Goal: Complete application form

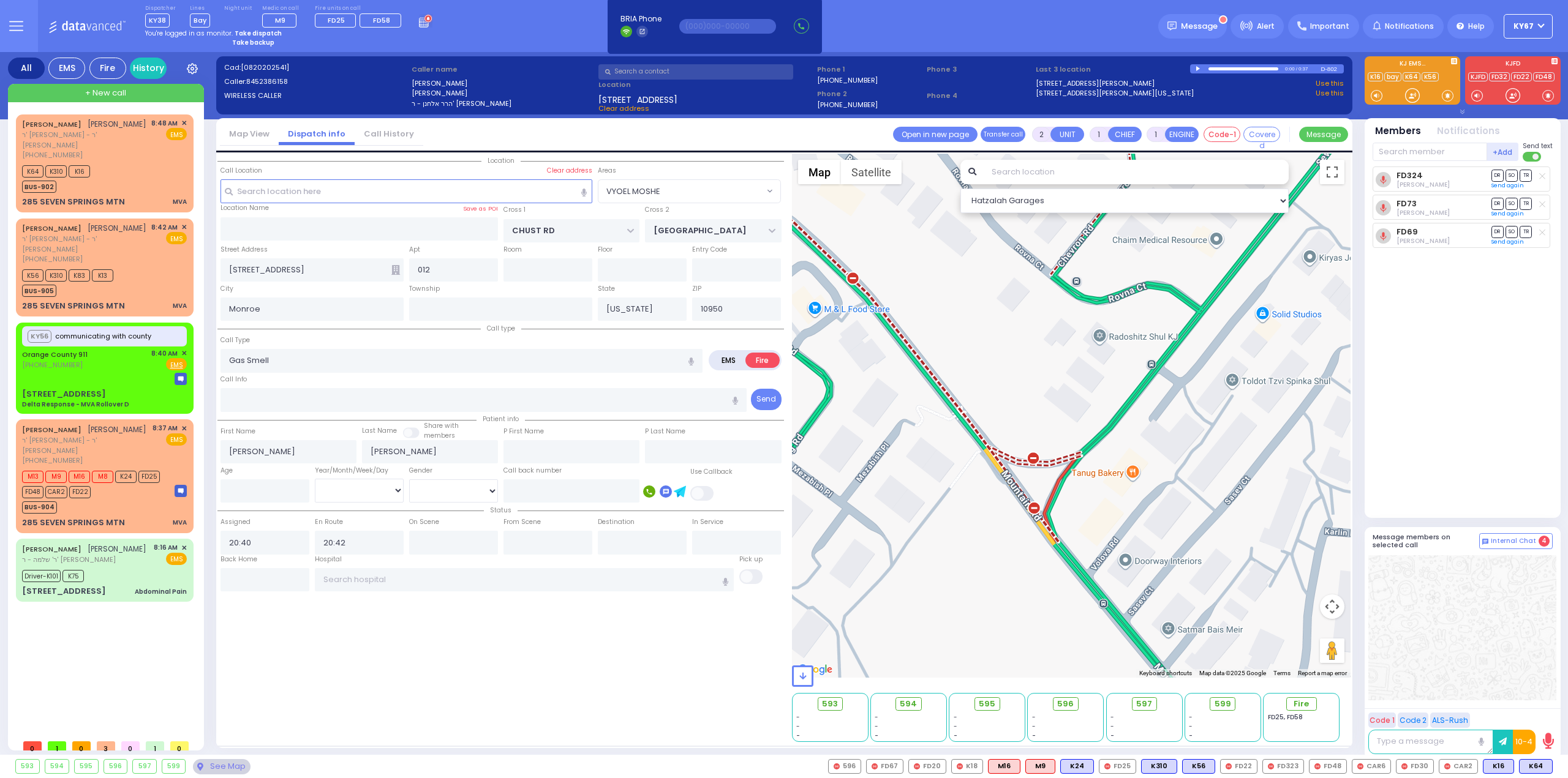
select select "VYOEL MOSHE"
select select
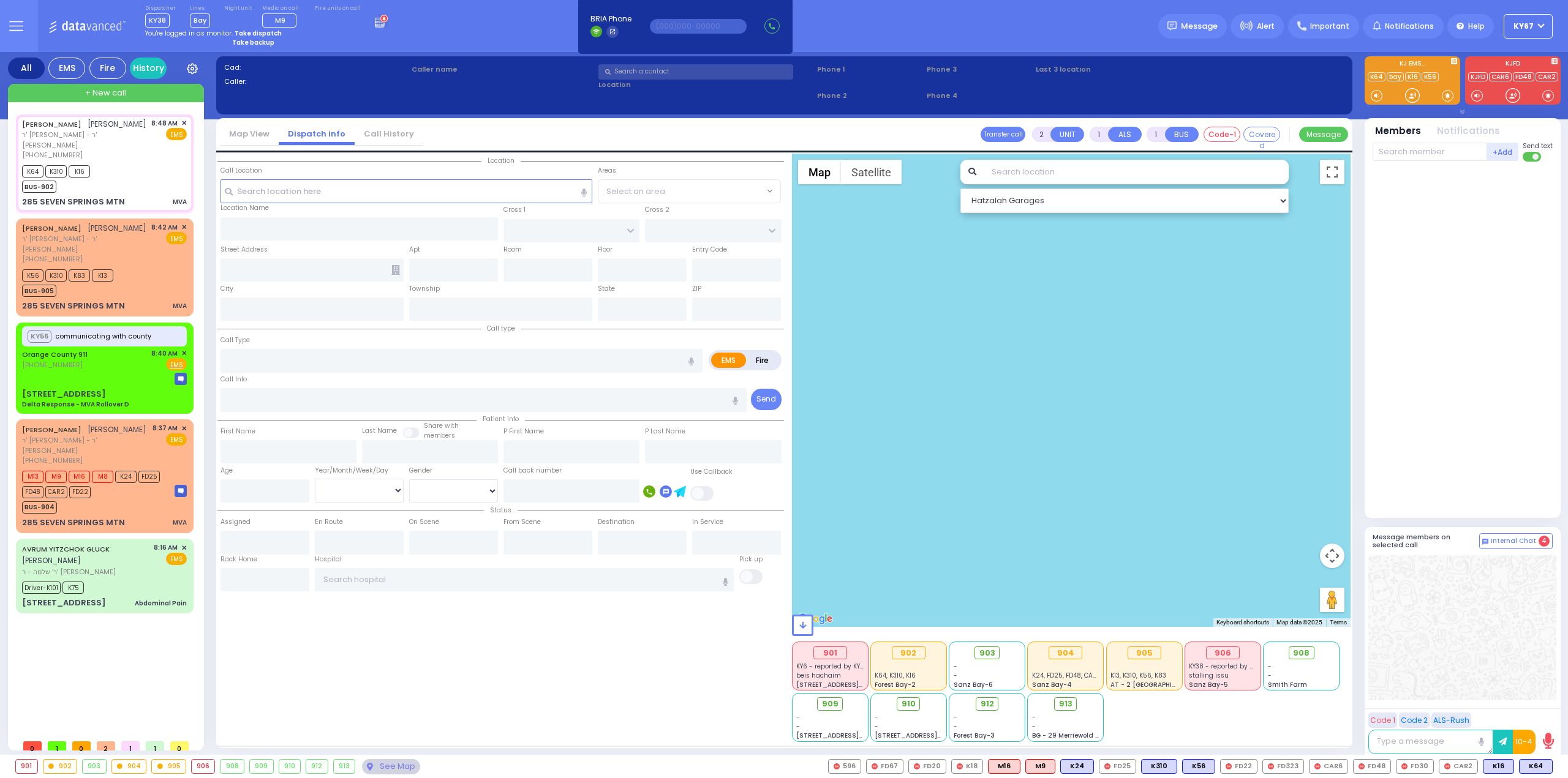
type input "4"
select select
type input "MVA"
radio input "true"
type input "[PERSON_NAME]"
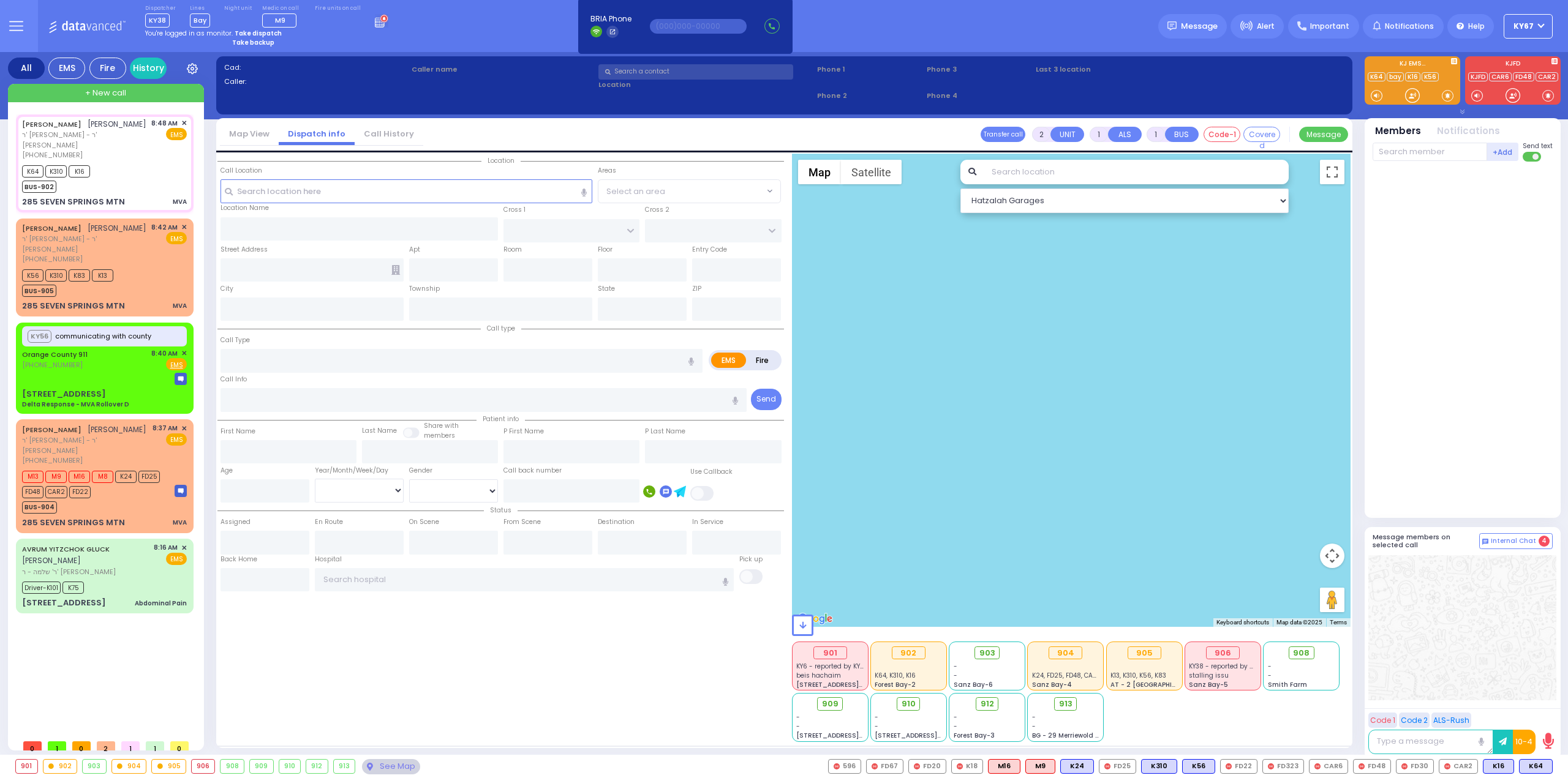
type input "SCHREIBER"
select select
type input "08:48"
type input "08:54"
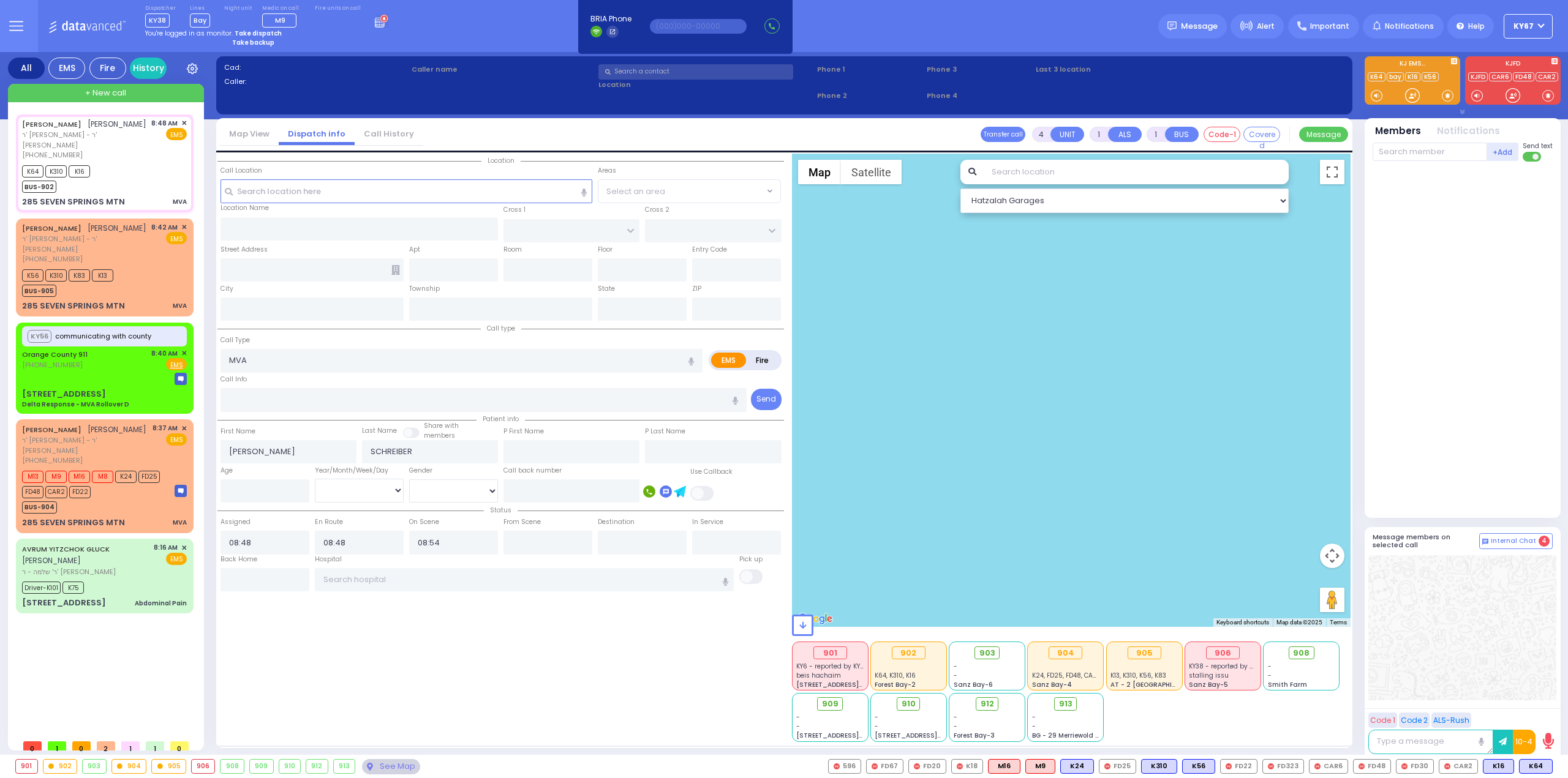
select select "Hatzalah Garages"
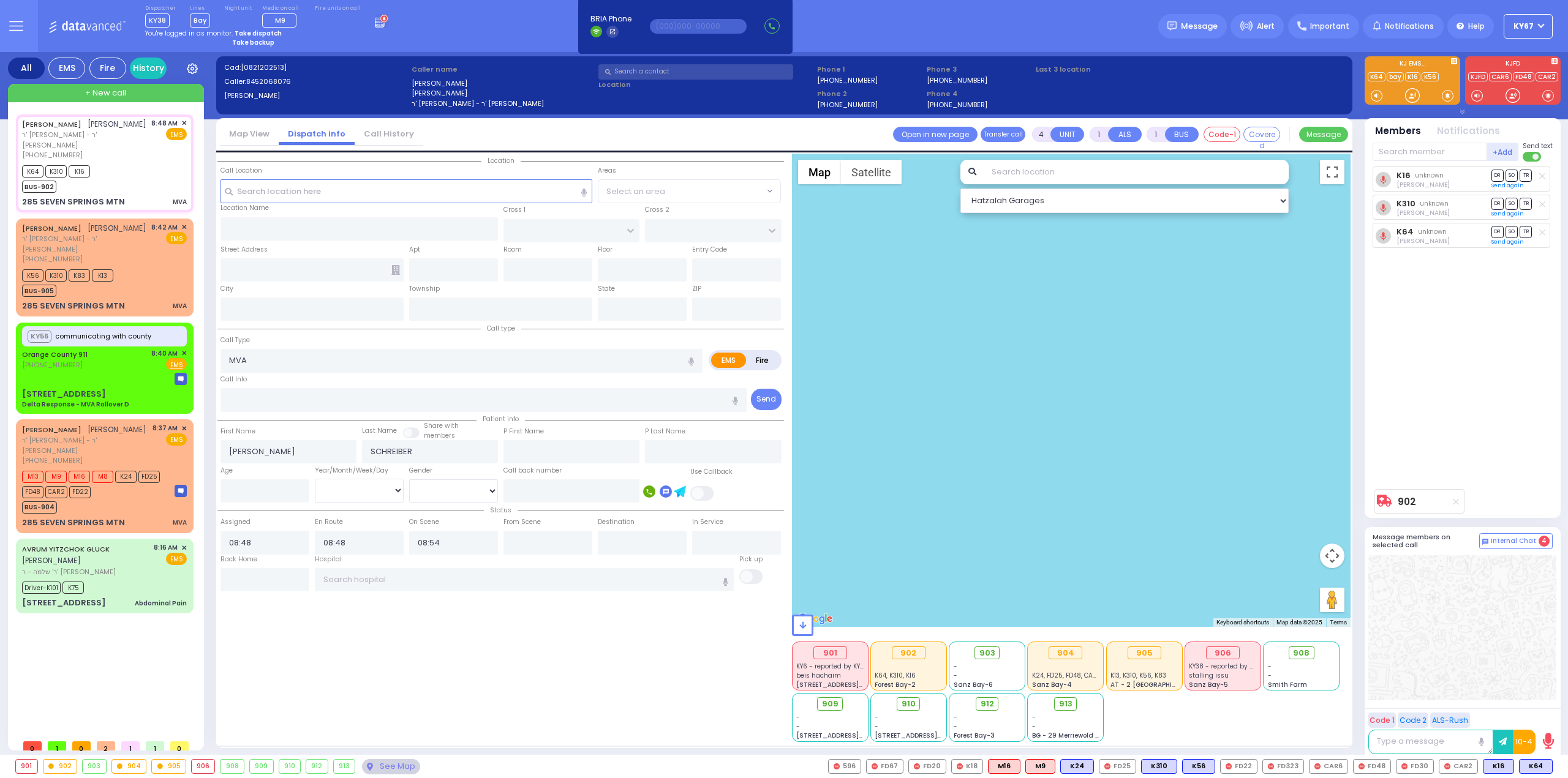
type input "[GEOGRAPHIC_DATA]"
type input "285 SEVEN SPRINGS MTN"
type input "Monroe"
type input "[US_STATE]"
type input "10950"
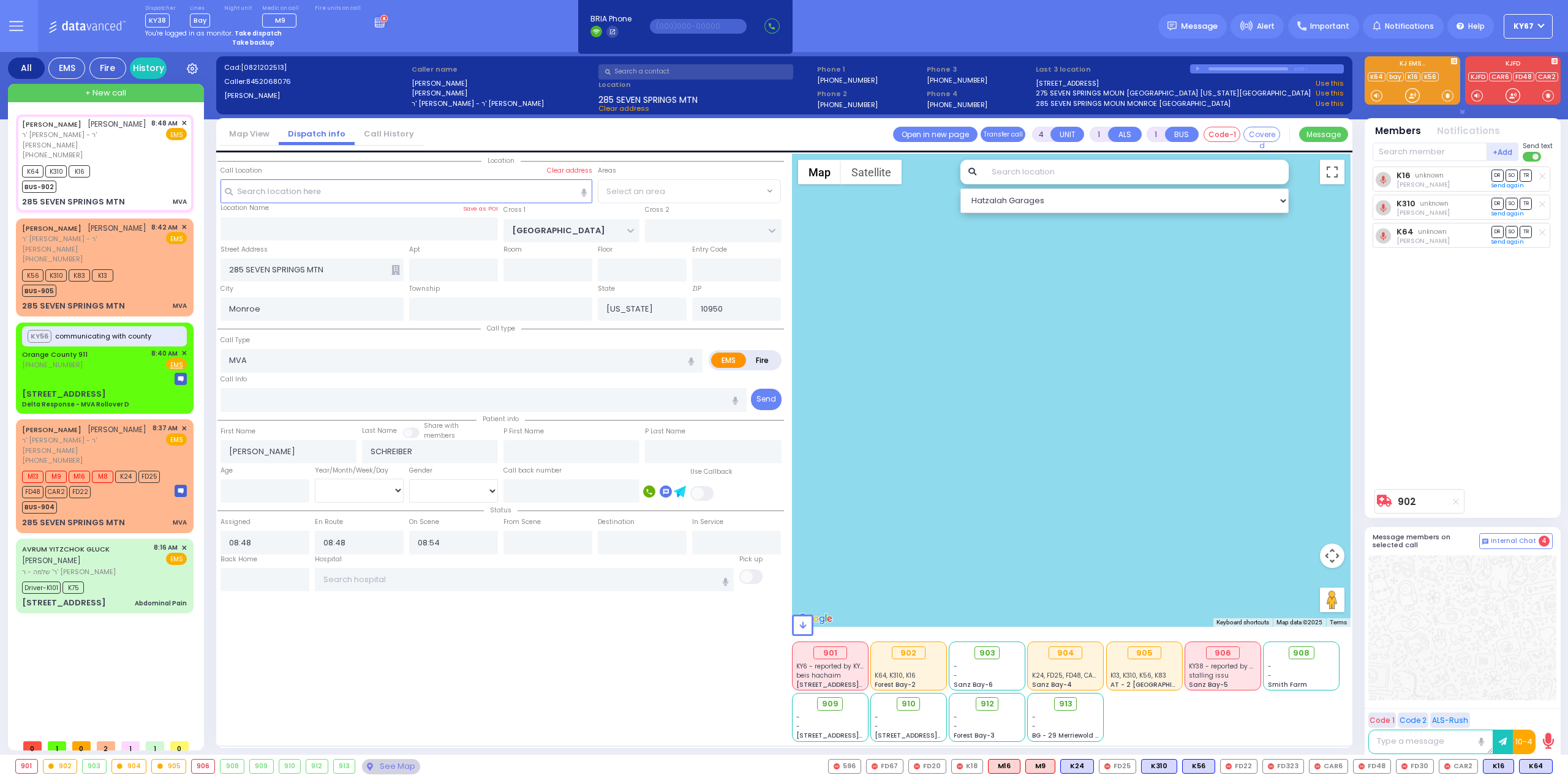
select select "SECTION 5"
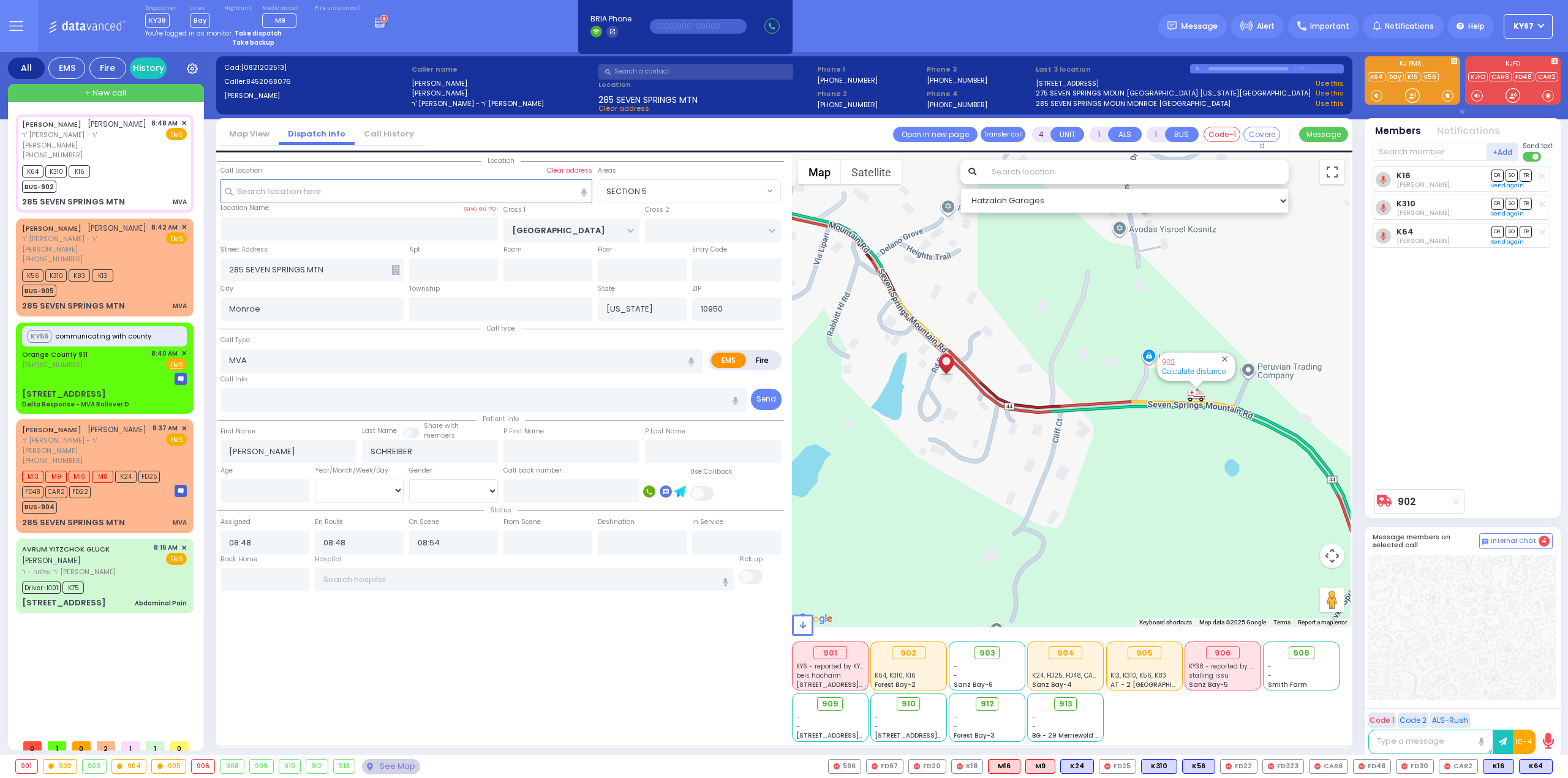
select select
radio input "true"
select select
type input "08:50"
select select "Hatzalah Garages"
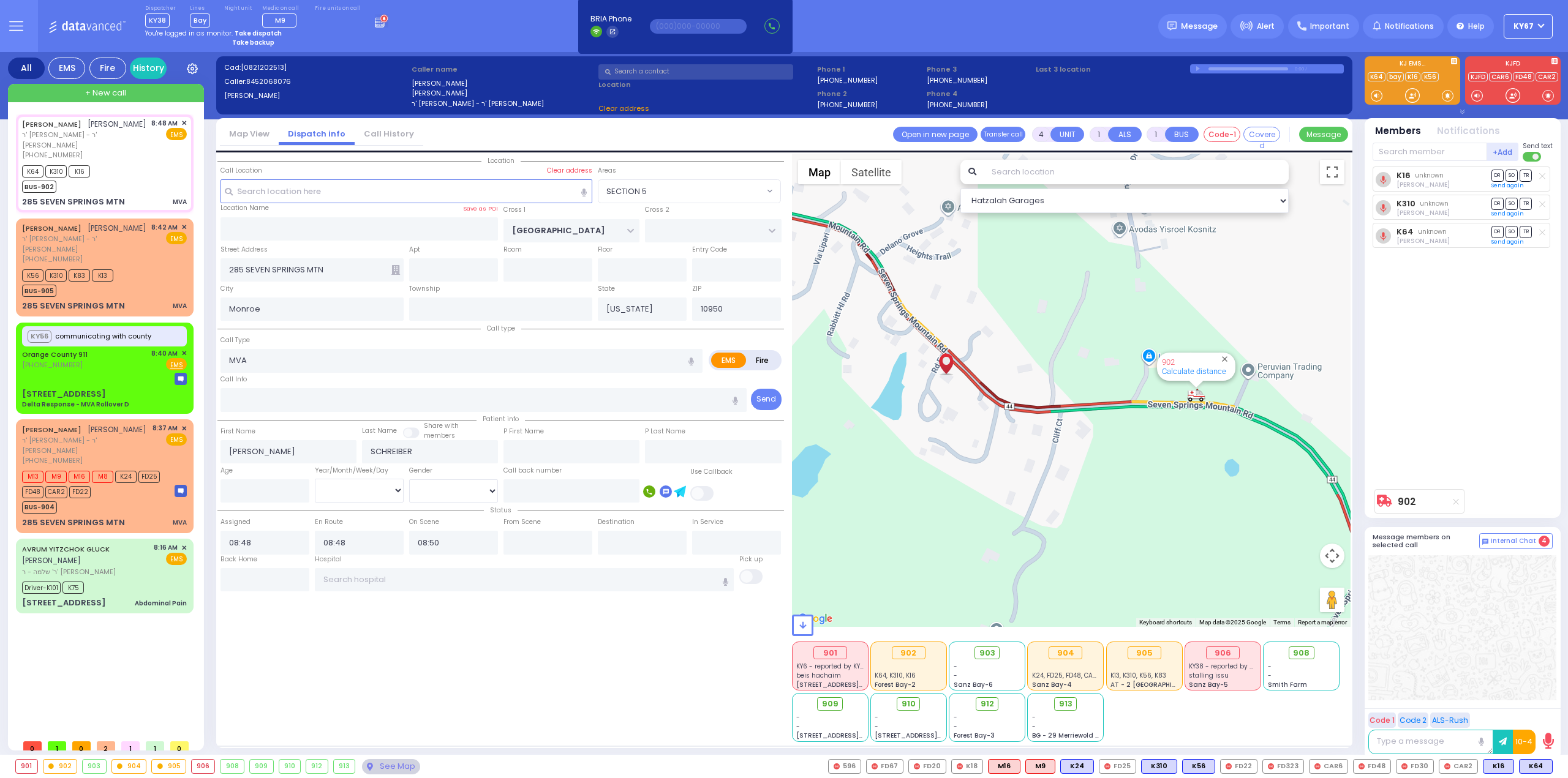
select select "SECTION 5"
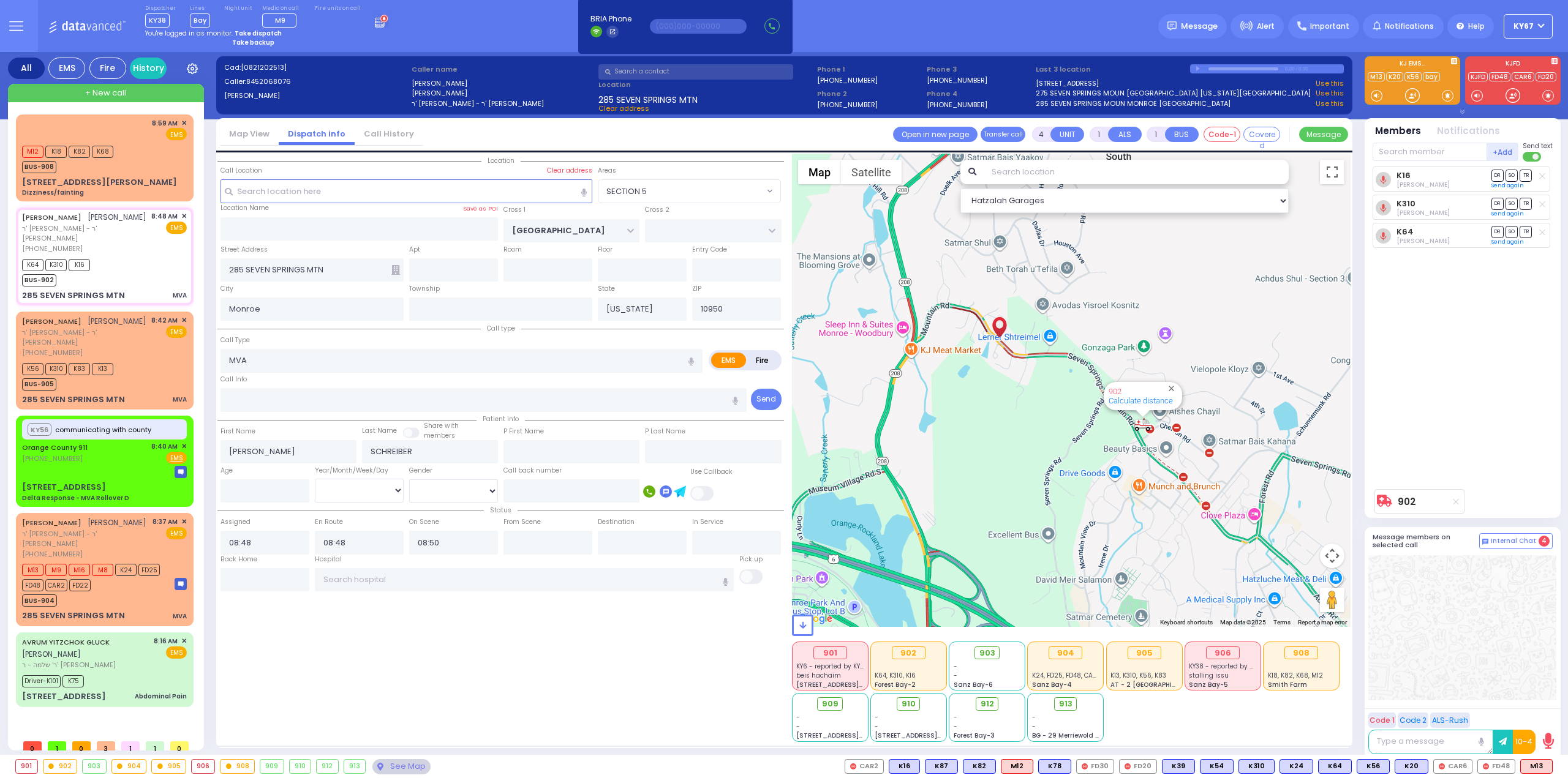
type input "6"
select select
radio input "true"
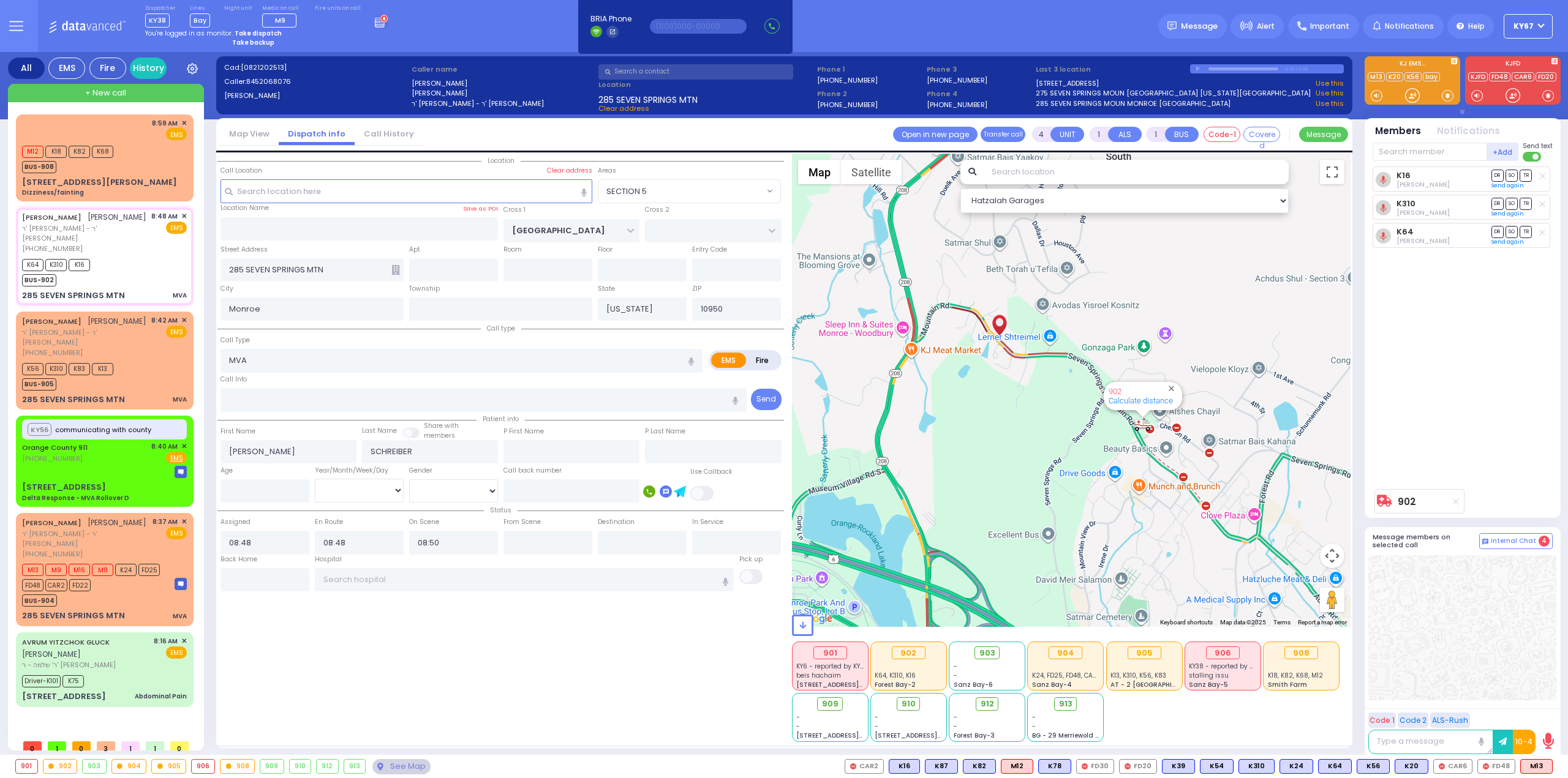
type input "Unknown"
select select "Year"
select select "Hatzalah Garages"
select select "SECTION 5"
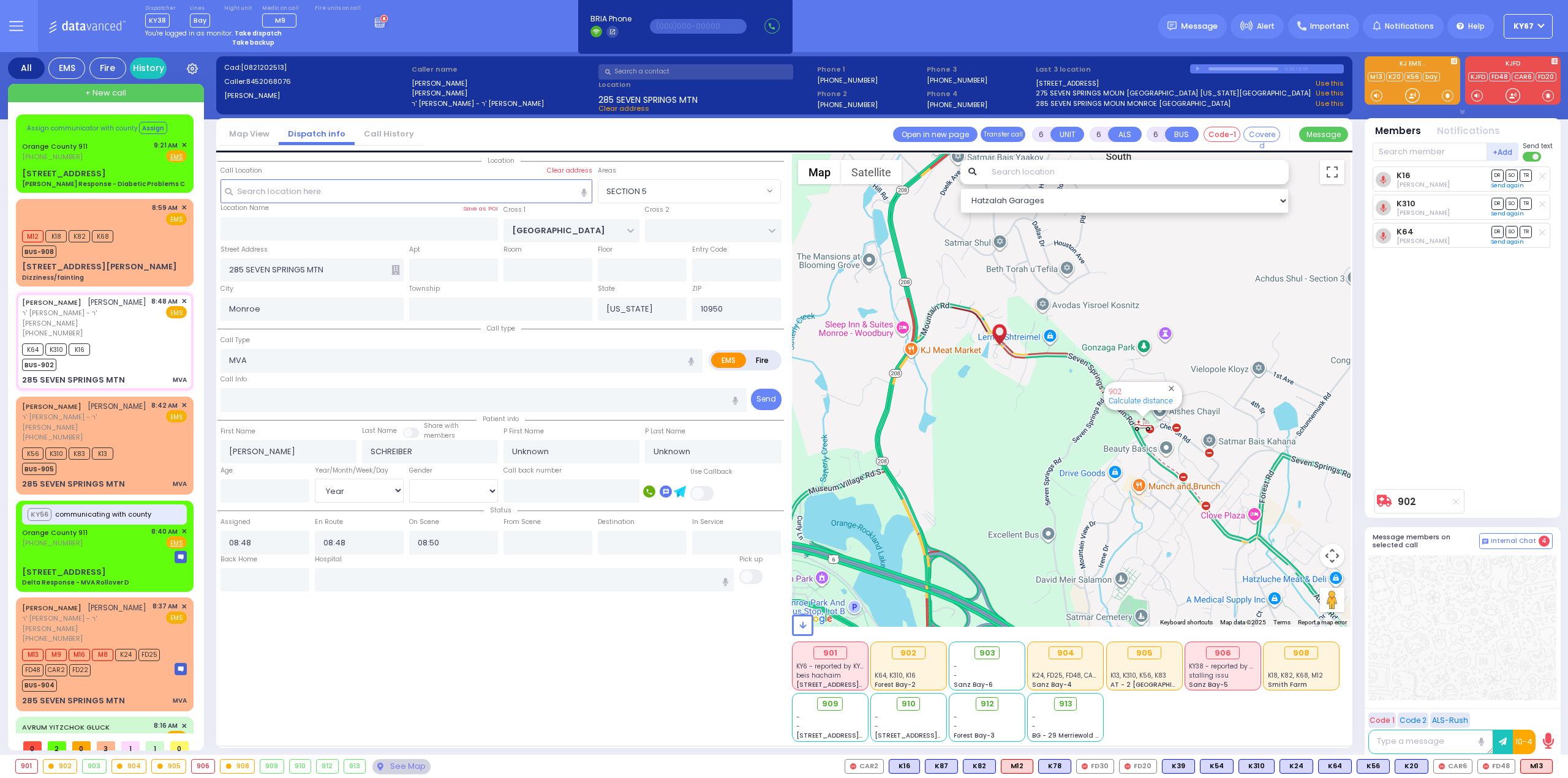
select select
radio input "true"
type input "Chumy"
type input "[PERSON_NAME]"
type input "12"
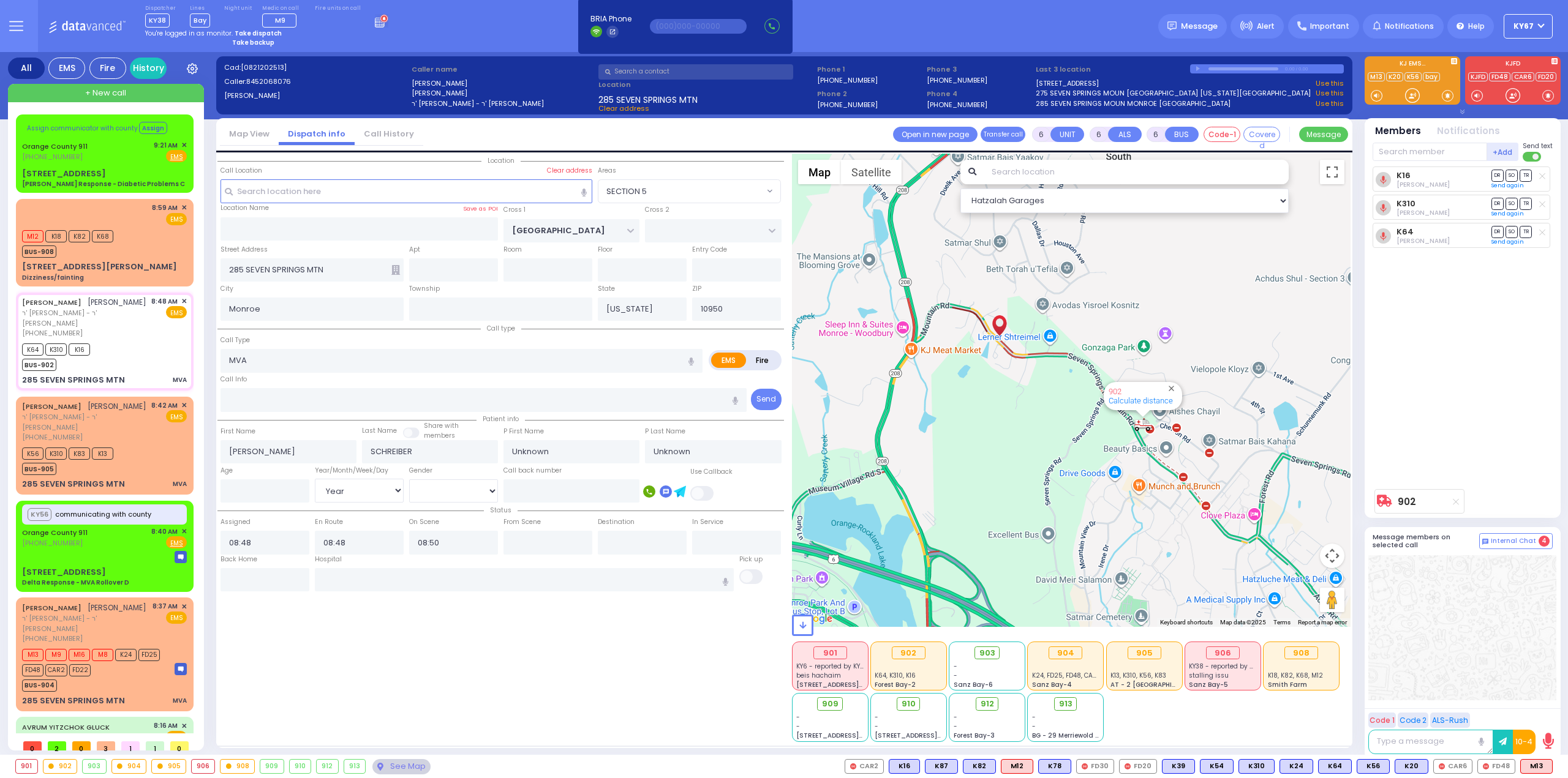
select select "Year"
select select "[DEMOGRAPHIC_DATA]"
select select "Hatzalah Garages"
select select "SECTION 5"
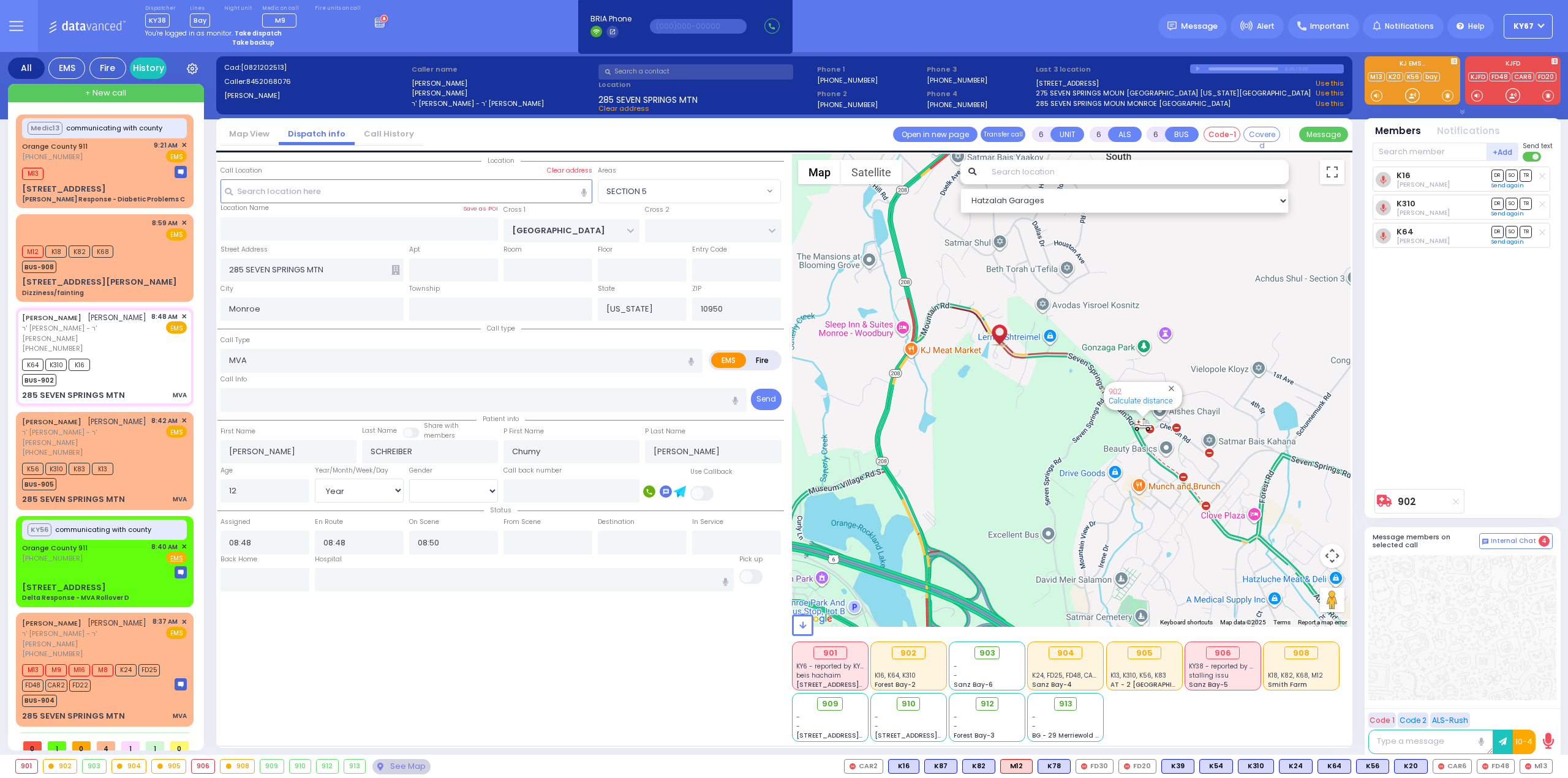
select select
radio input "true"
select select "Year"
select select "[DEMOGRAPHIC_DATA]"
select select "Hatzalah Garages"
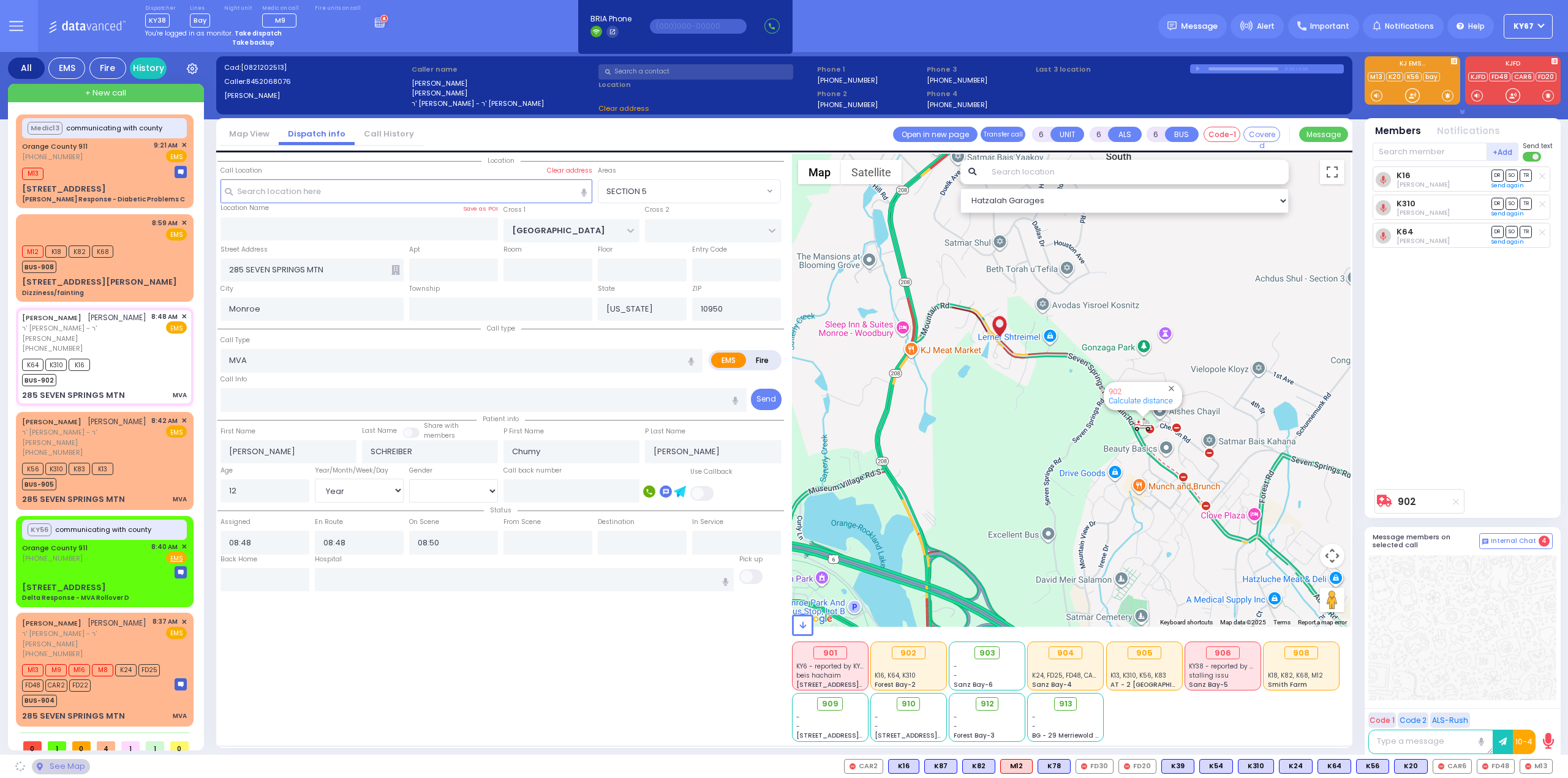
select select "SECTION 5"
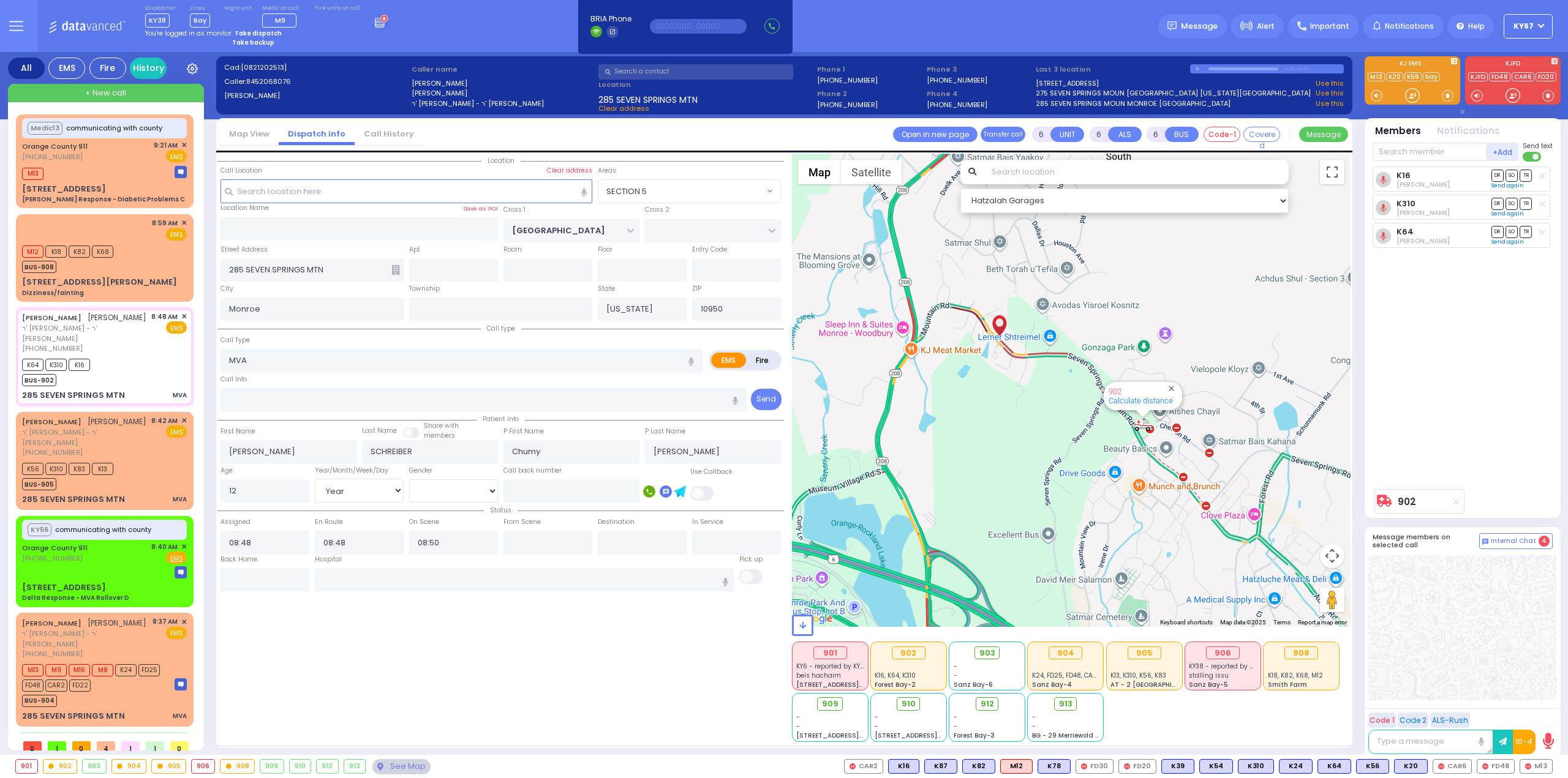
select select
radio input "true"
select select "Year"
select select "[DEMOGRAPHIC_DATA]"
select select "Hatzalah Garages"
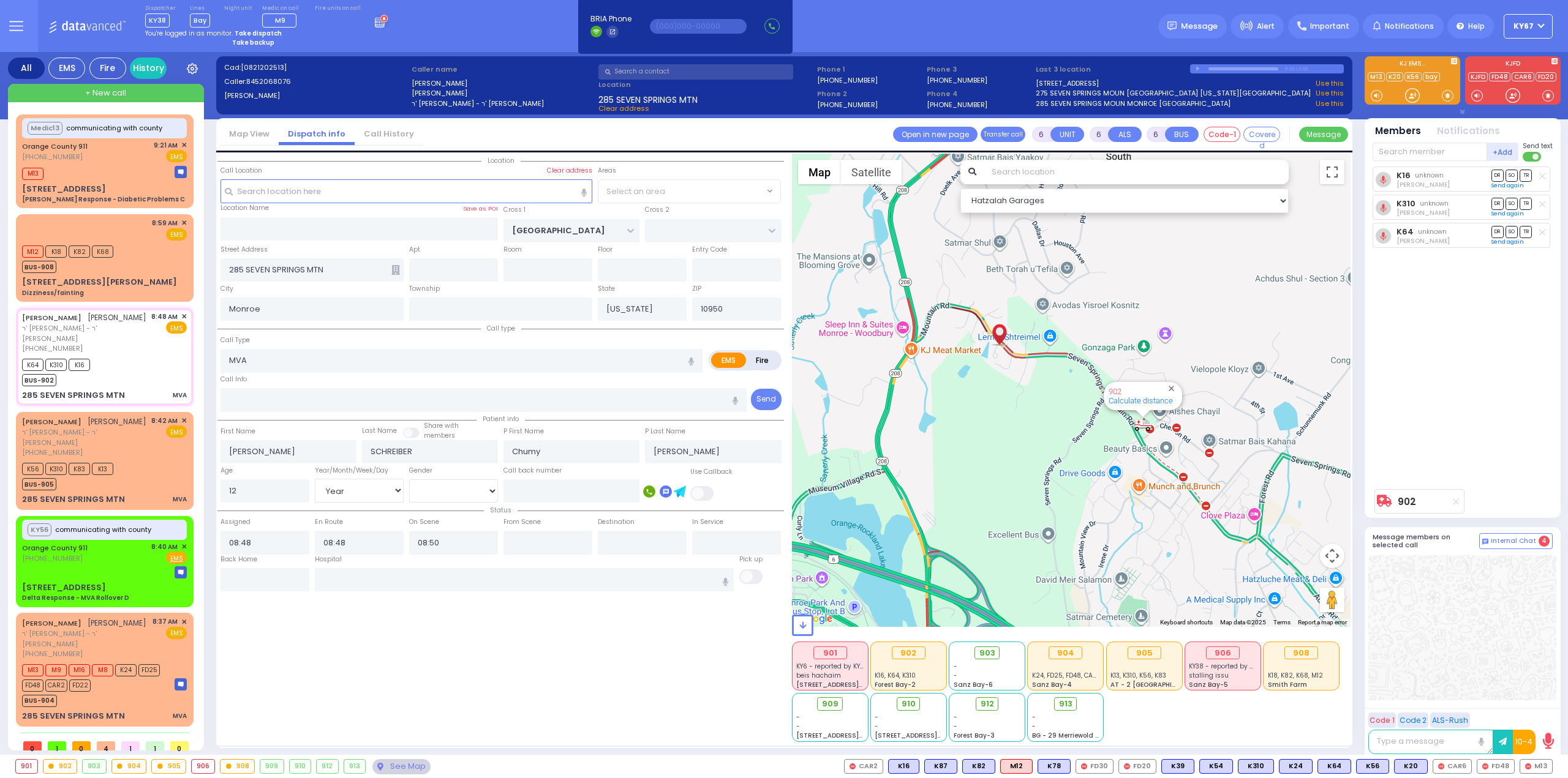
select select "SECTION 5"
select select
radio input "true"
select select "Year"
select select "[DEMOGRAPHIC_DATA]"
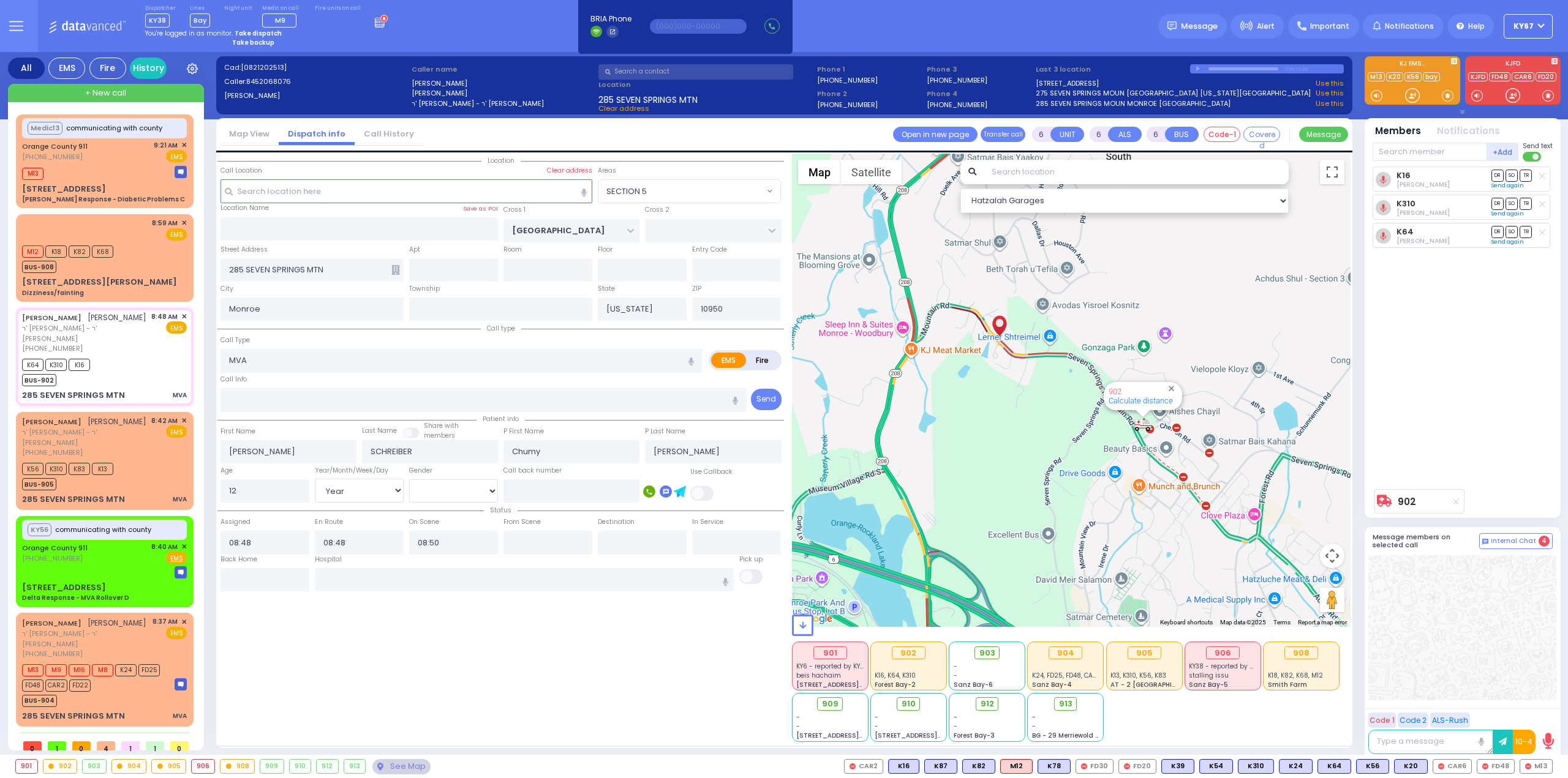
select select "Hatzalah Garages"
select select "SECTION 5"
